Goal: Task Accomplishment & Management: Manage account settings

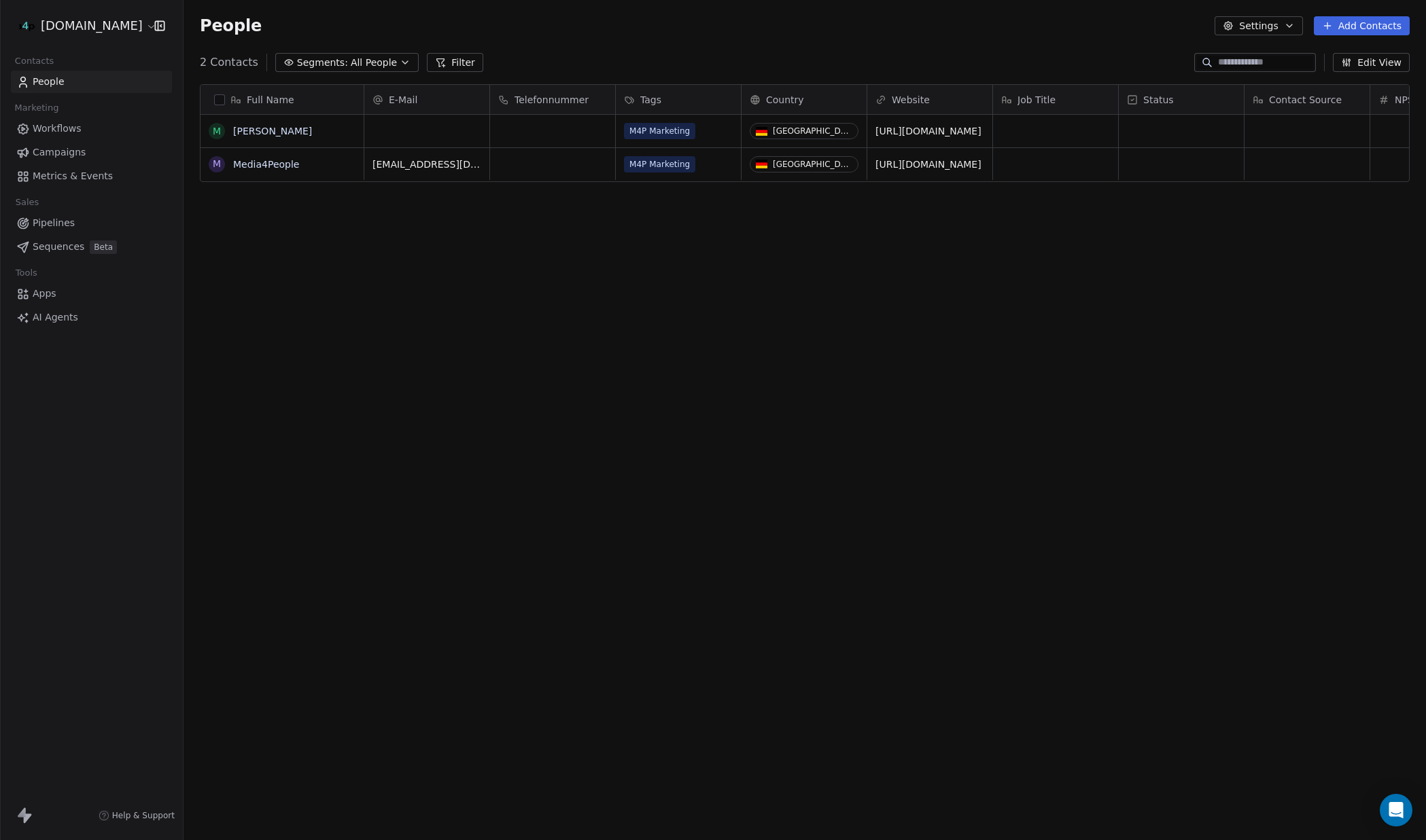
scroll to position [739, 1242]
click at [104, 25] on html "[DOMAIN_NAME] Contacts People Marketing Workflows Campaigns Metrics & Events Sa…" at bounding box center [713, 420] width 1426 height 840
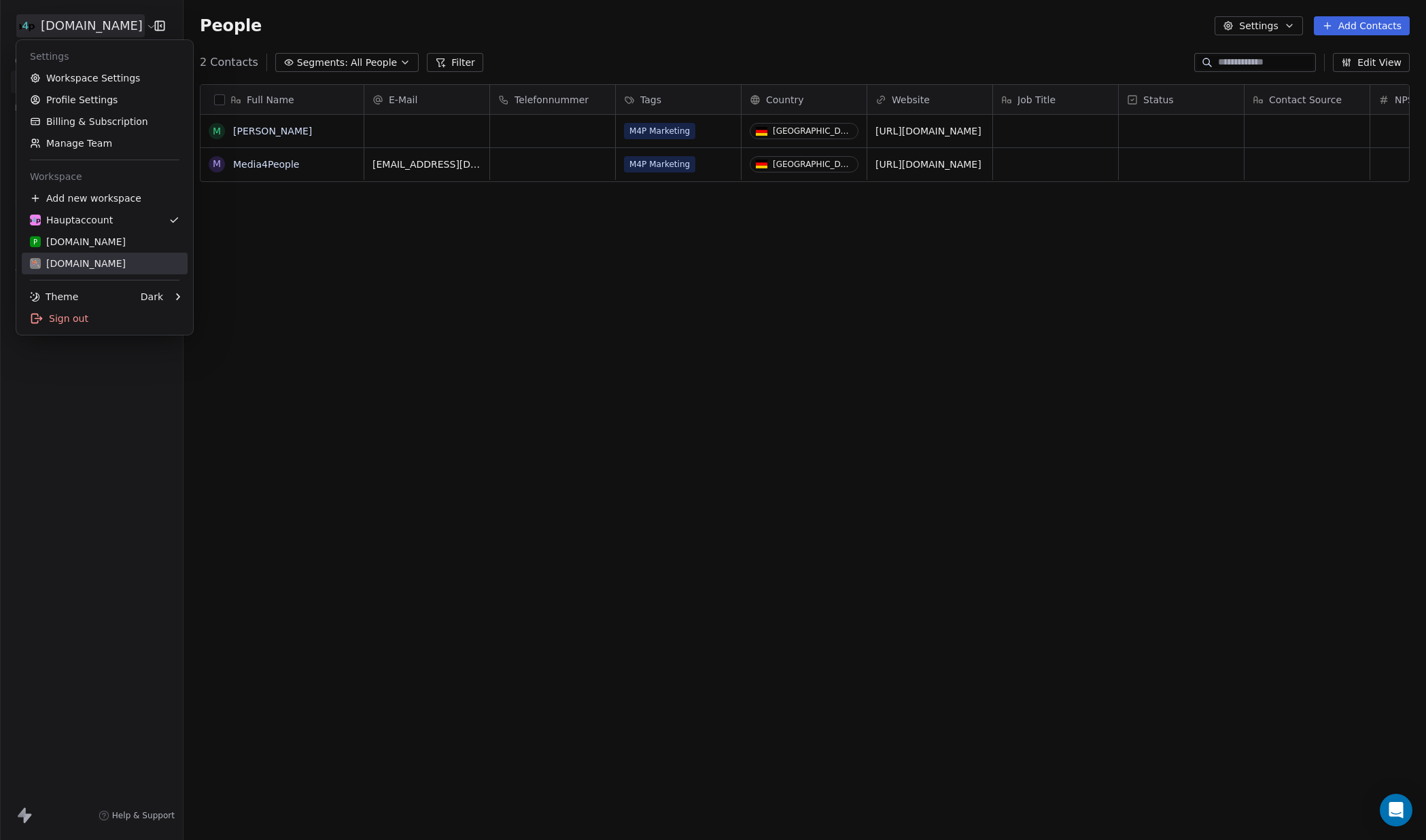
click at [102, 265] on div "[DOMAIN_NAME]" at bounding box center [78, 264] width 96 height 14
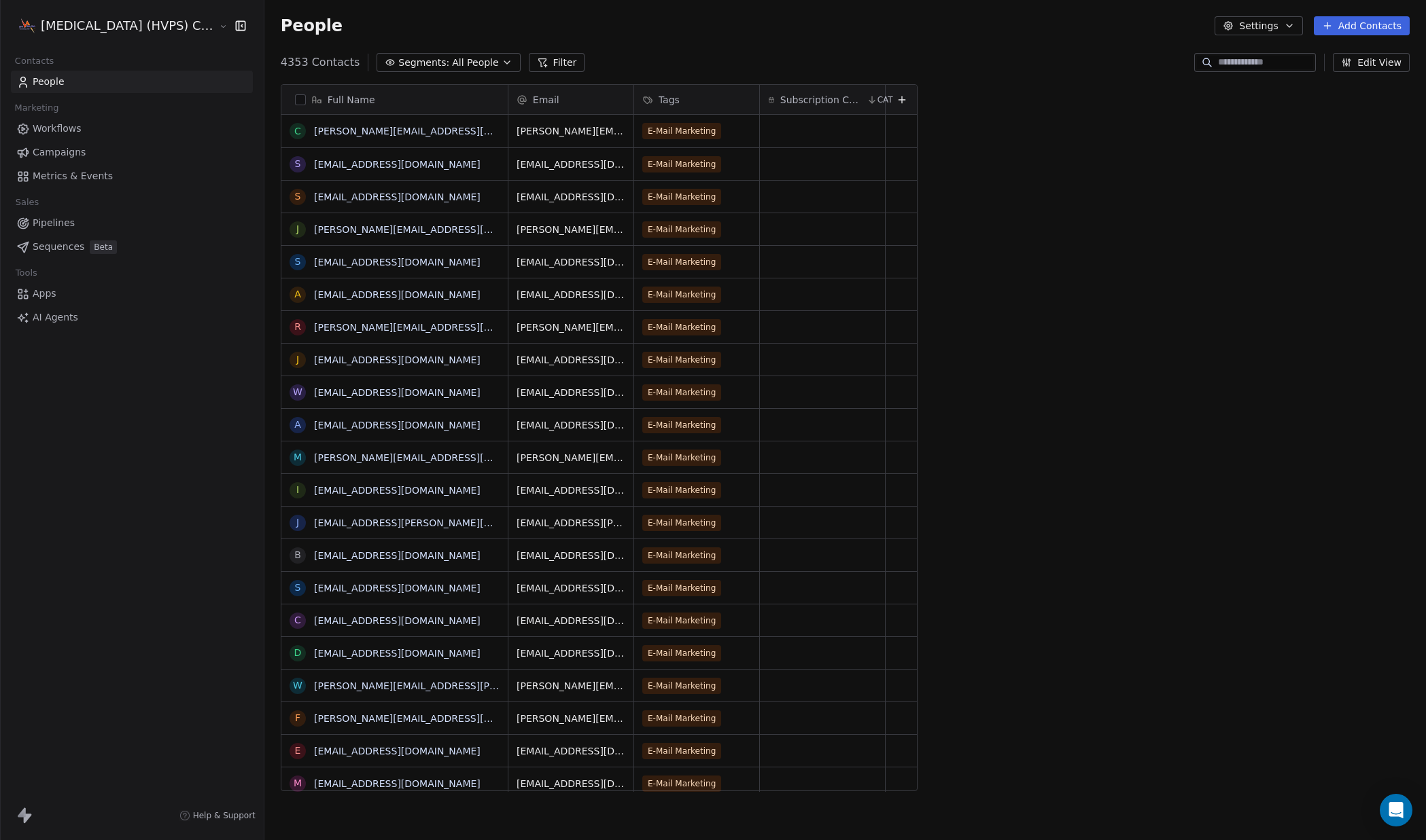
scroll to position [739, 1188]
click at [67, 150] on span "Campaigns" at bounding box center [58, 152] width 53 height 15
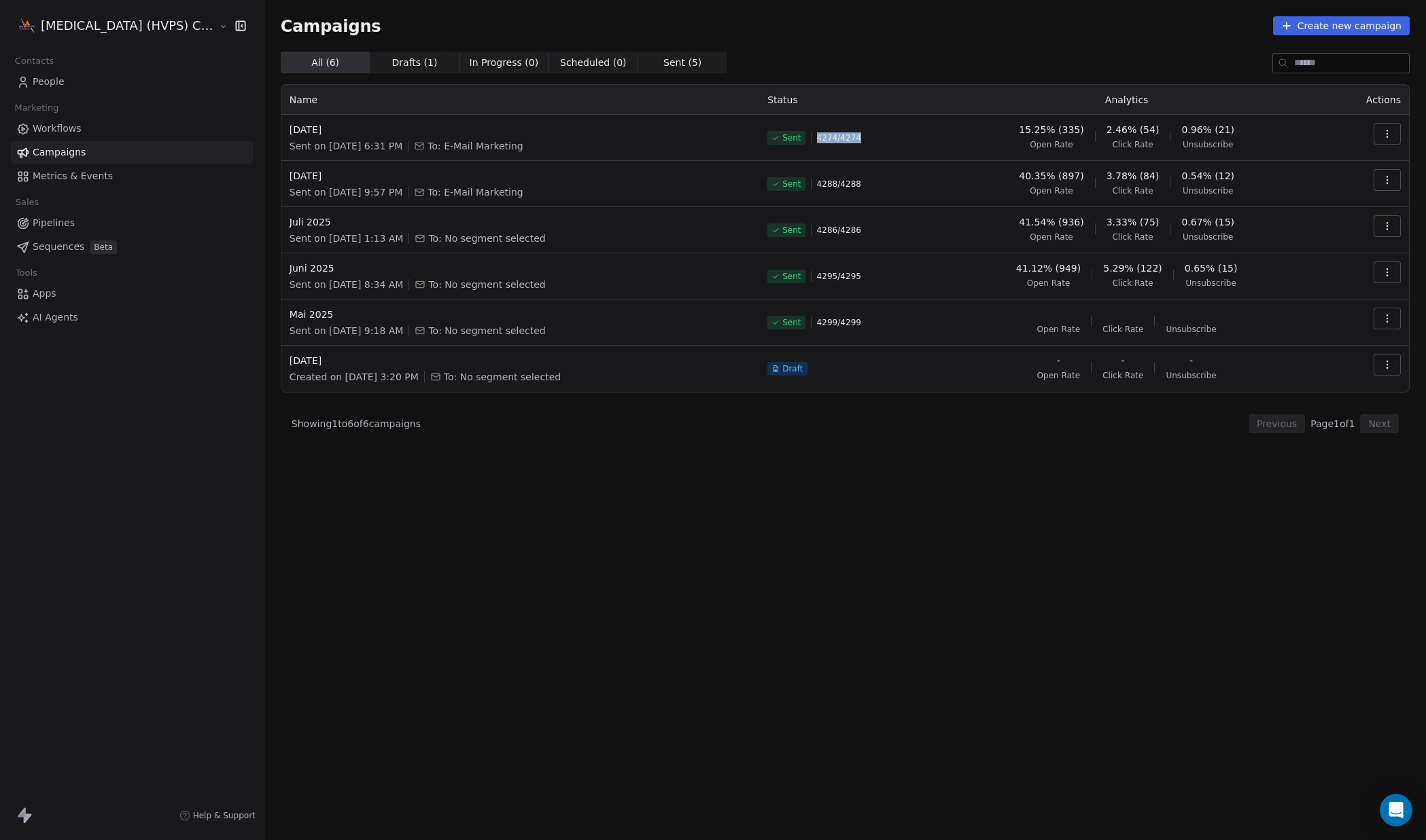
click at [816, 138] on div "Sent 4274 / 4274" at bounding box center [844, 138] width 154 height 30
click at [329, 134] on span "[DATE]" at bounding box center [519, 130] width 459 height 14
